Goal: Information Seeking & Learning: Find specific fact

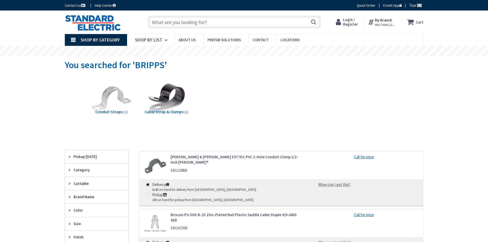
click at [166, 19] on input "text" at bounding box center [234, 22] width 173 height 13
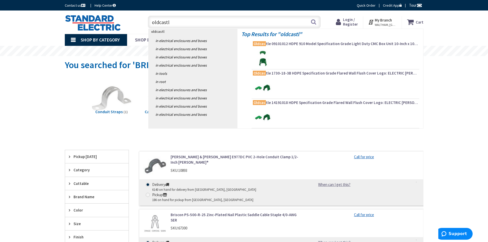
type input "oldcastle"
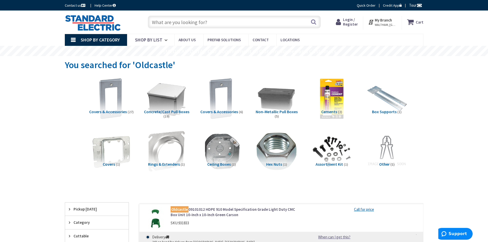
click at [158, 22] on input "text" at bounding box center [234, 22] width 173 height 13
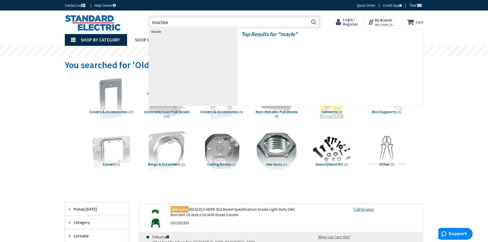
type input "maclean"
